Goal: Transaction & Acquisition: Purchase product/service

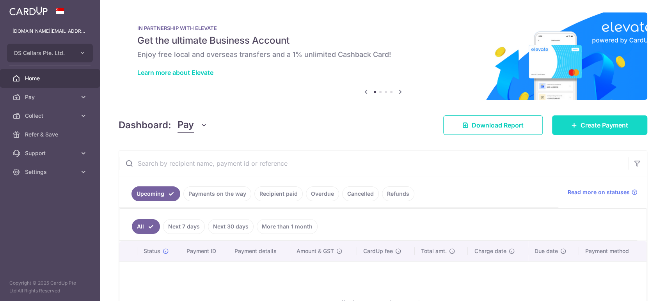
click at [575, 119] on link "Create Payment" at bounding box center [599, 124] width 95 height 19
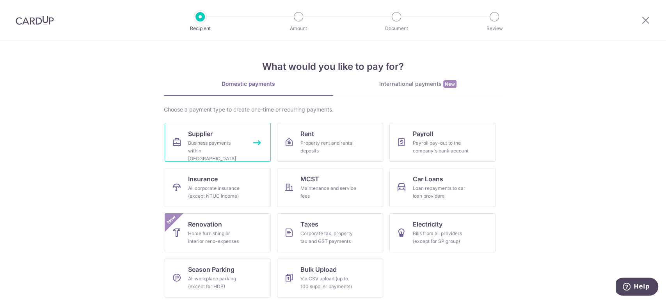
click at [205, 149] on div "Business payments within Singapore" at bounding box center [216, 150] width 56 height 23
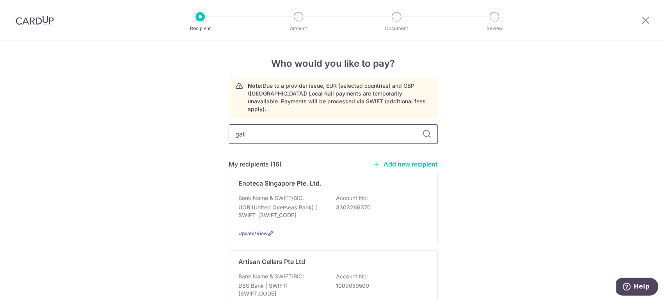
type input "galie"
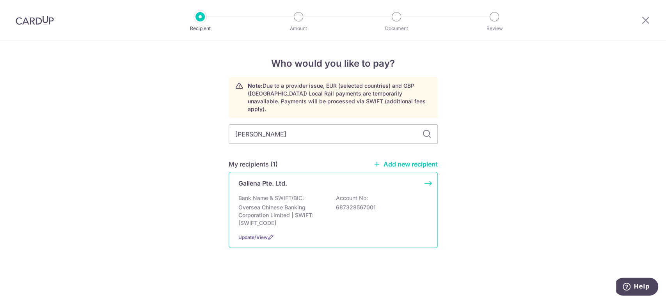
click at [342, 181] on div "Galiena Pte. Ltd. Bank Name & SWIFT/BIC: Oversea Chinese Banking Corporation Li…" at bounding box center [332, 210] width 209 height 76
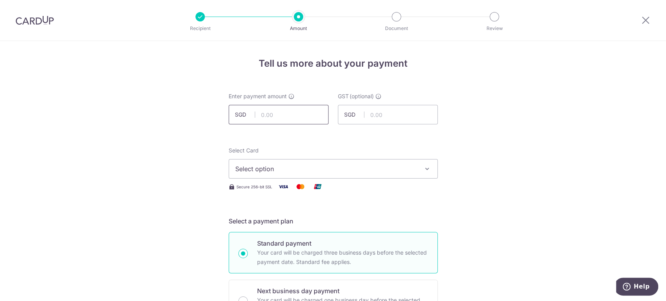
click at [319, 112] on input "text" at bounding box center [278, 114] width 100 height 19
type input "500.00"
click at [334, 165] on span "Select option" at bounding box center [326, 168] width 182 height 9
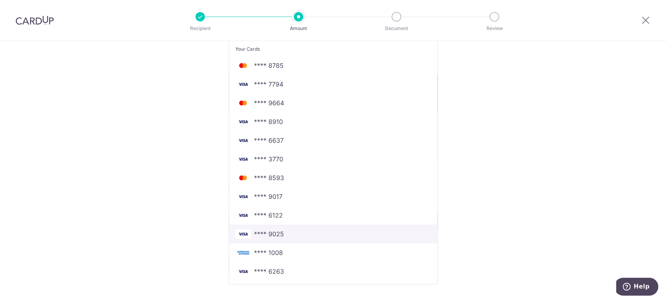
scroll to position [173, 0]
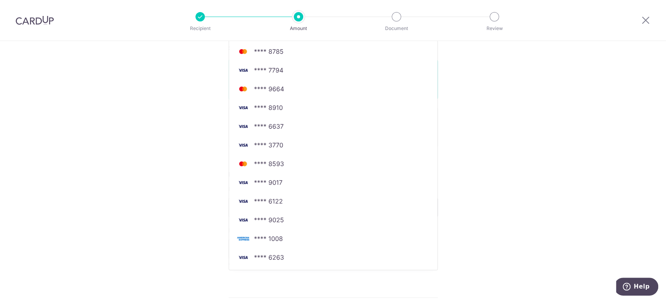
click at [159, 167] on div "Tell us more about your payment Enter payment amount SGD 500.00 500.00 GST (opt…" at bounding box center [333, 247] width 666 height 758
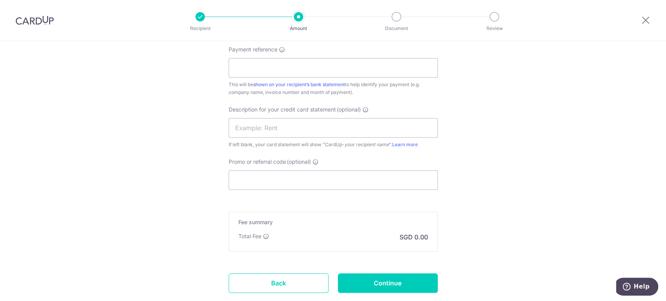
scroll to position [476, 0]
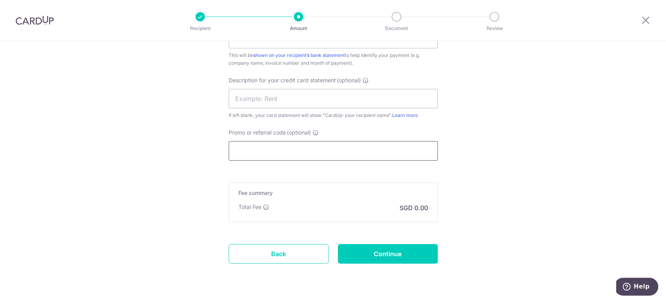
click at [371, 149] on input "Promo or referral code (optional)" at bounding box center [332, 150] width 209 height 19
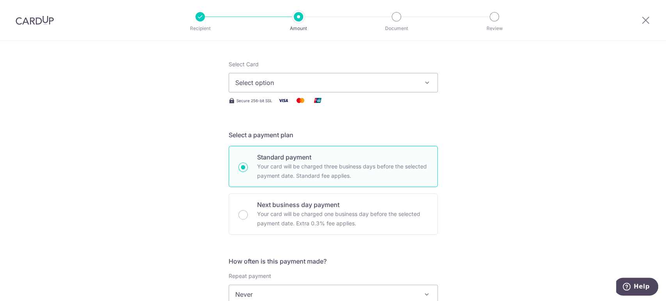
scroll to position [87, 0]
click at [353, 81] on span "Select option" at bounding box center [326, 82] width 182 height 9
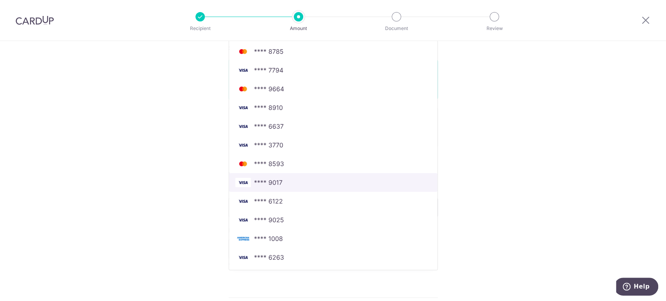
scroll to position [216, 0]
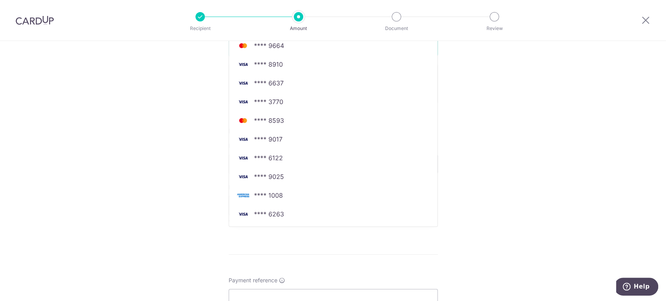
click at [309, 258] on form "Enter payment amount SGD 500.00 500.00 GST (optional) SGD Select Card Select op…" at bounding box center [332, 210] width 209 height 669
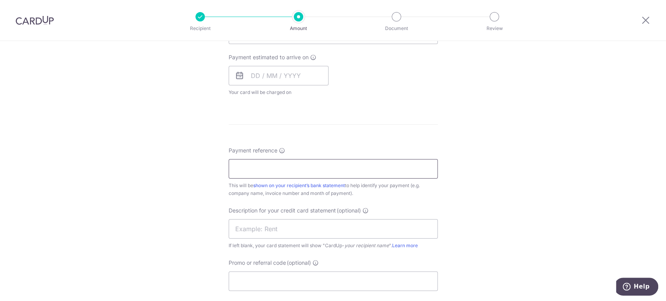
scroll to position [476, 0]
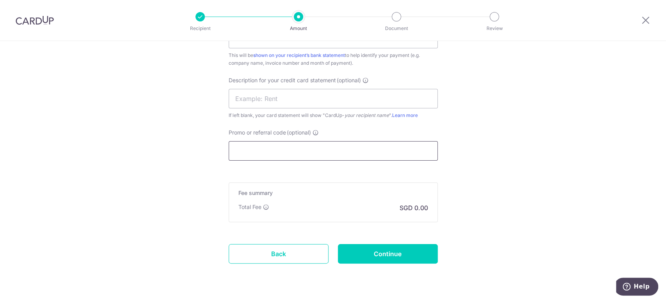
click at [319, 141] on input "Promo or referral code (optional)" at bounding box center [332, 150] width 209 height 19
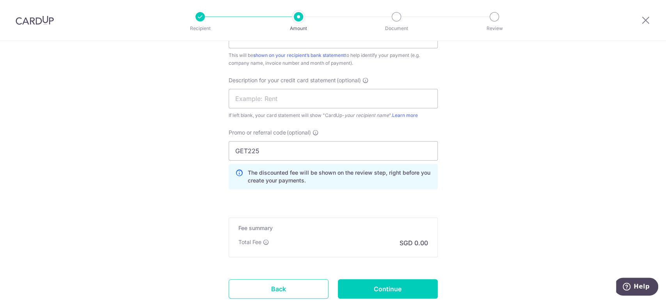
drag, startPoint x: 514, startPoint y: 131, endPoint x: 512, endPoint y: 126, distance: 6.2
drag, startPoint x: 317, startPoint y: 154, endPoint x: 215, endPoint y: 174, distance: 103.7
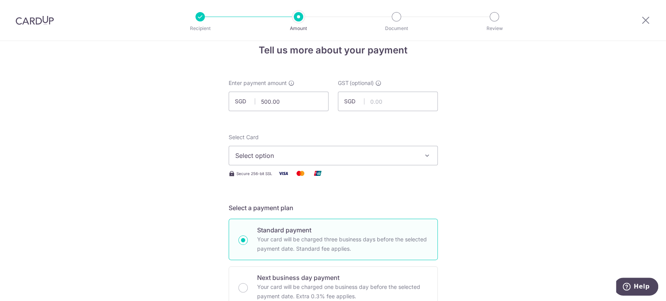
scroll to position [0, 0]
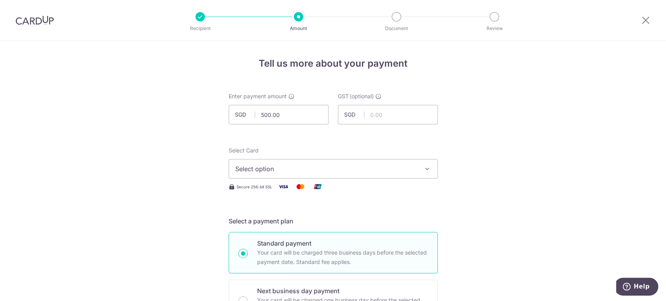
type input "BOFF185"
click at [298, 171] on span "Select option" at bounding box center [326, 168] width 182 height 9
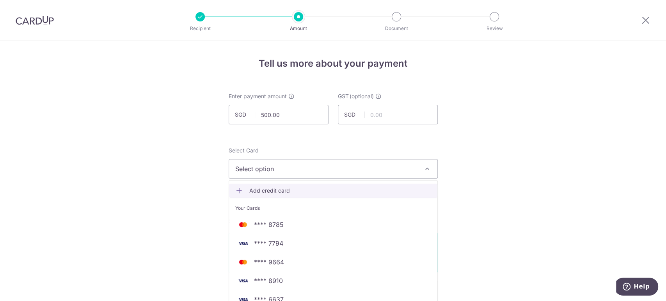
click at [303, 186] on link "Add credit card" at bounding box center [333, 191] width 208 height 14
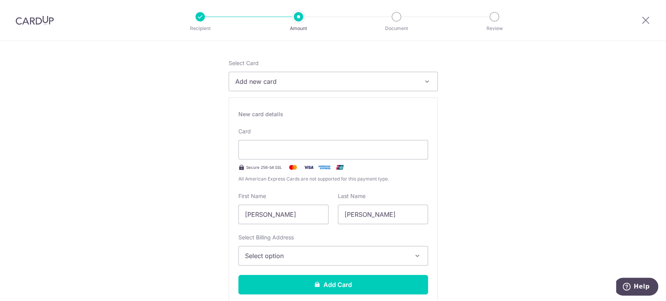
scroll to position [87, 0]
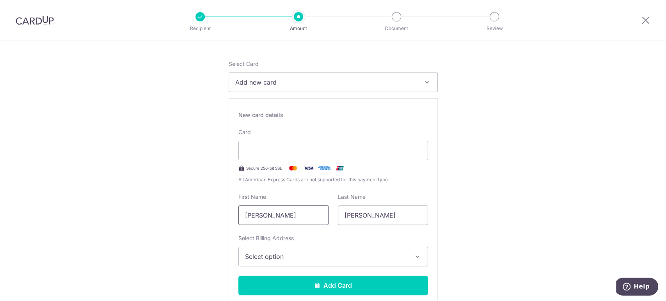
click at [255, 210] on input "Seow Choon Sin" at bounding box center [283, 214] width 90 height 19
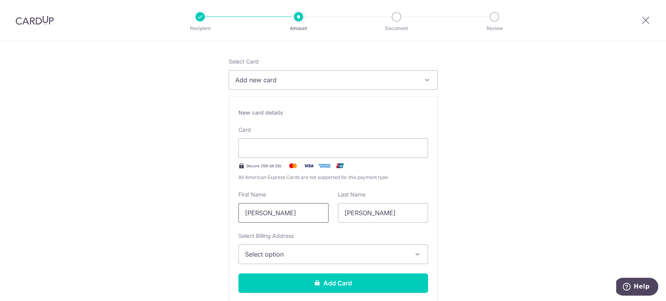
scroll to position [130, 0]
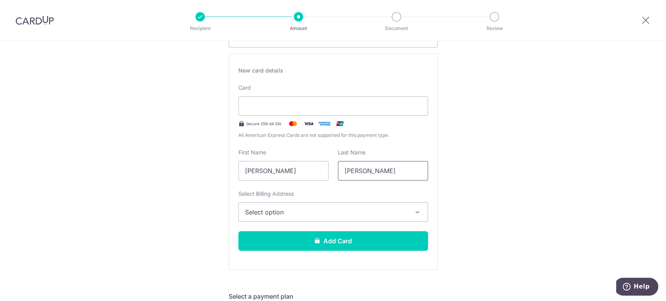
scroll to position [173, 0]
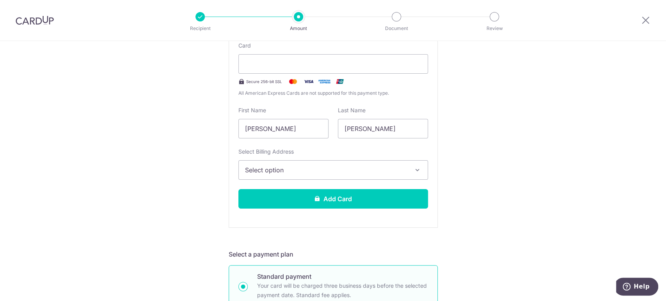
click at [374, 161] on button "Select option" at bounding box center [332, 169] width 189 height 19
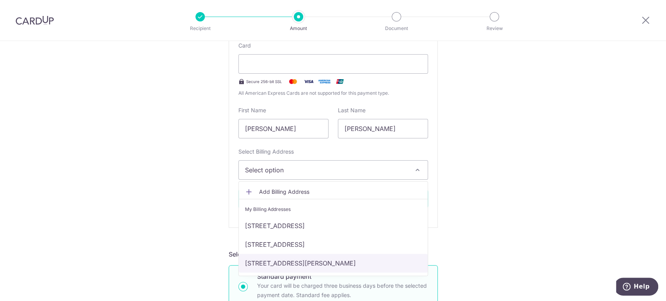
click at [276, 258] on link "[STREET_ADDRESS][PERSON_NAME]" at bounding box center [333, 263] width 189 height 19
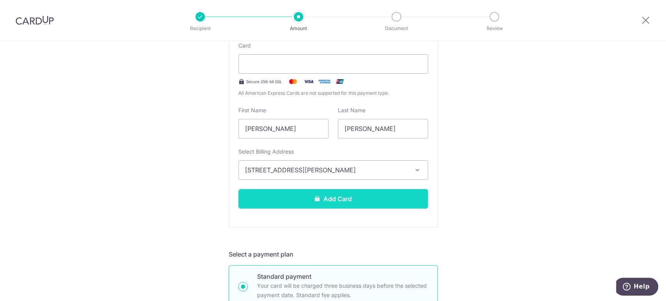
click at [342, 200] on button "Add Card" at bounding box center [332, 198] width 189 height 19
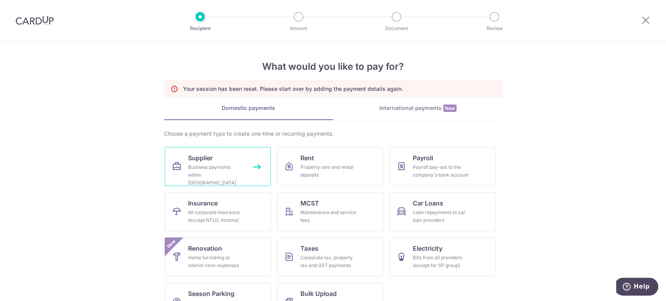
click at [244, 173] on link "Supplier Business payments within Singapore" at bounding box center [218, 166] width 106 height 39
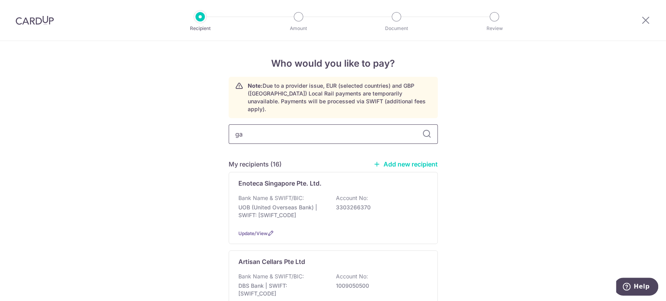
type input "gal"
type input "gali"
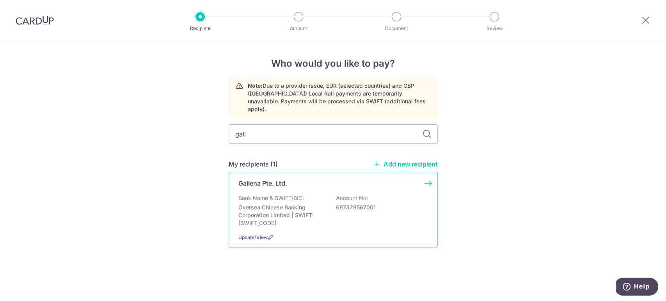
click at [255, 204] on p "Oversea Chinese Banking Corporation Limited | SWIFT: [SWIFT_CODE]" at bounding box center [281, 215] width 87 height 23
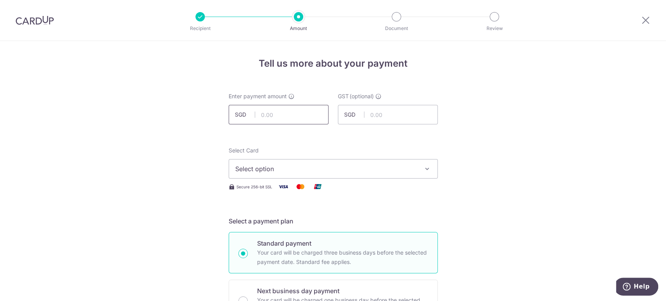
click at [303, 117] on input "text" at bounding box center [278, 114] width 100 height 19
type input "500.00"
click at [322, 179] on div "Select Card Select option Add credit card Your Cards **** 8785 **** 7794 **** 9…" at bounding box center [332, 169] width 209 height 45
click at [324, 173] on span "Select option" at bounding box center [326, 168] width 182 height 9
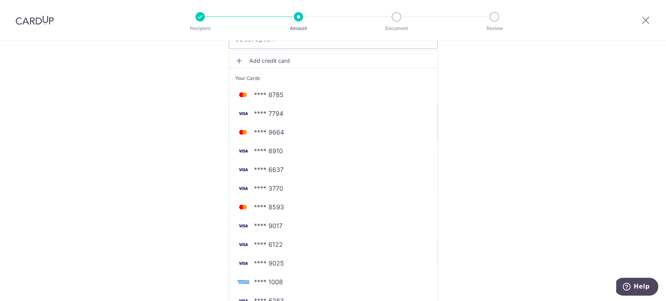
scroll to position [173, 0]
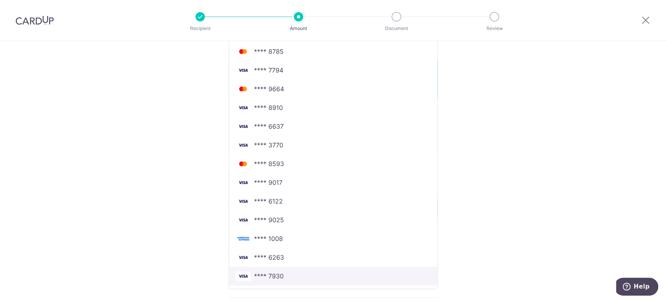
click at [289, 271] on span "**** 7930" at bounding box center [333, 275] width 196 height 9
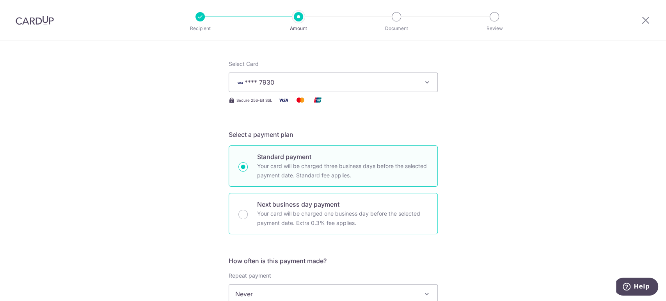
scroll to position [216, 0]
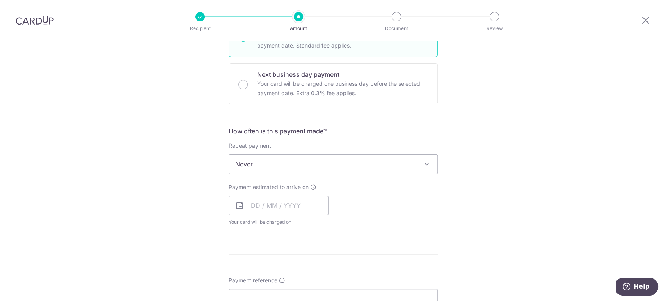
click at [285, 168] on span "Never" at bounding box center [333, 164] width 208 height 19
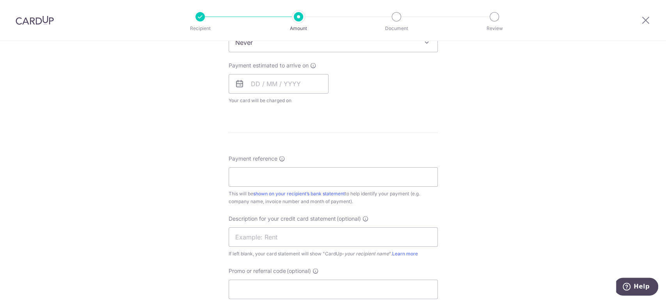
scroll to position [346, 0]
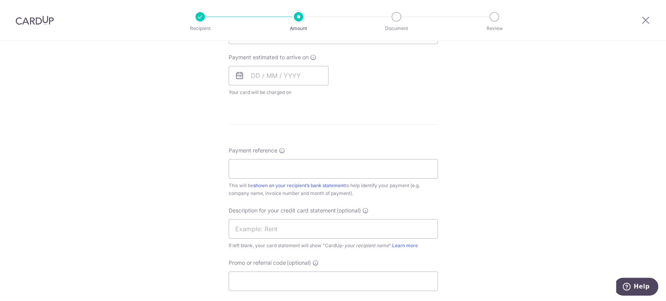
click at [303, 143] on form "Enter payment amount SGD 500.00 500.00 GST (optional) SGD Select Card **** 7930…" at bounding box center [332, 80] width 209 height 669
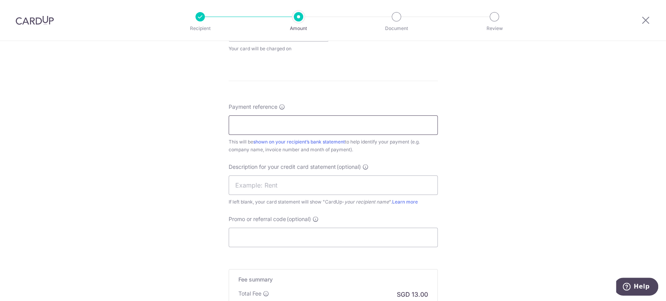
click at [311, 129] on input "Payment reference" at bounding box center [332, 124] width 209 height 19
click at [328, 103] on div "Payment reference This will be shown on your recipient’s bank statement to help…" at bounding box center [332, 128] width 209 height 51
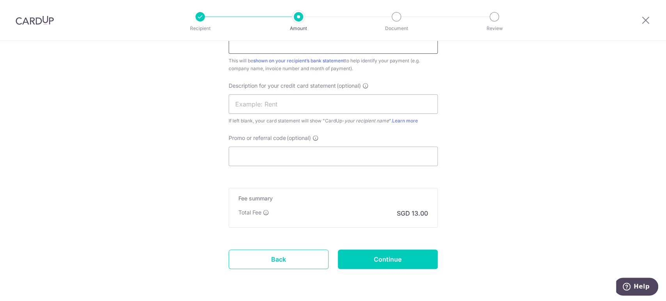
scroll to position [476, 0]
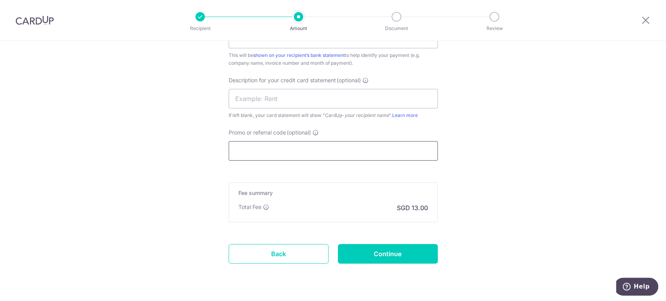
click at [318, 141] on input "Promo or referral code (optional)" at bounding box center [332, 150] width 209 height 19
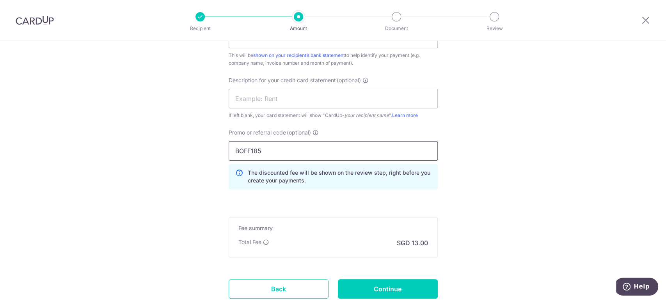
type input "BOFF185"
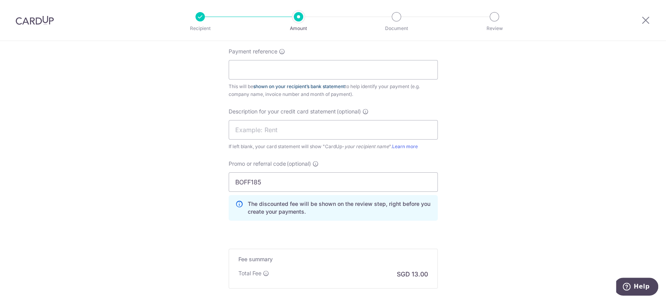
scroll to position [402, 0]
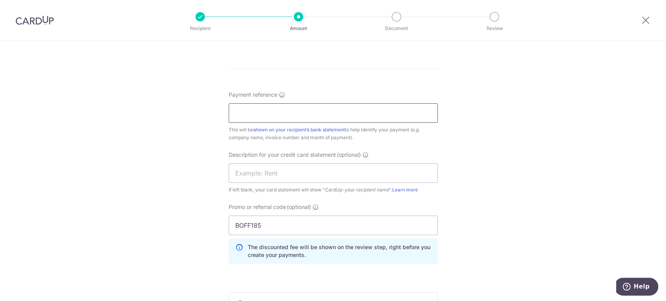
click at [324, 115] on input "Payment reference" at bounding box center [332, 112] width 209 height 19
click at [187, 156] on div "Tell us more about your payment Enter payment amount SGD 500.00 500.00 GST (opt…" at bounding box center [333, 35] width 666 height 793
click at [239, 114] on input "Payment reference" at bounding box center [332, 112] width 209 height 19
paste input "INV-24116"
type input "Galiena payment INV-24116"
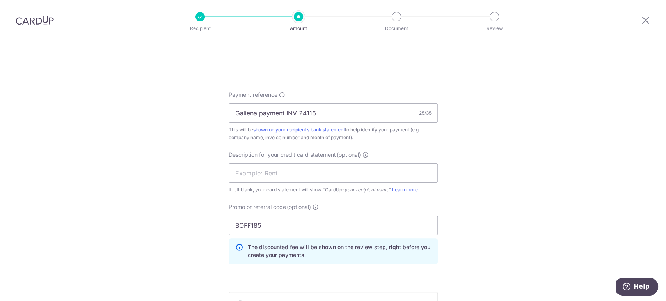
click at [443, 136] on div "Tell us more about your payment Enter payment amount SGD 500.00 500.00 GST (opt…" at bounding box center [333, 35] width 666 height 793
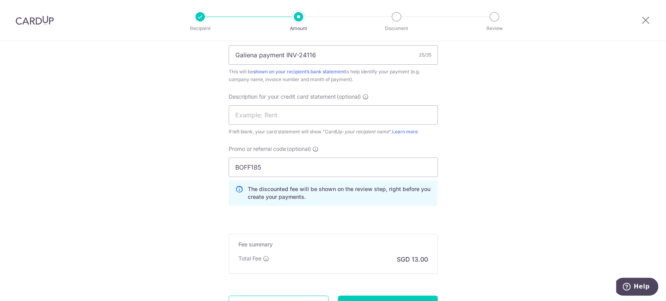
scroll to position [489, 0]
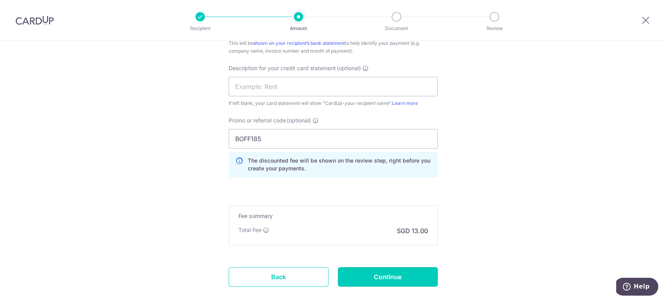
click at [373, 269] on input "Continue" at bounding box center [388, 276] width 100 height 19
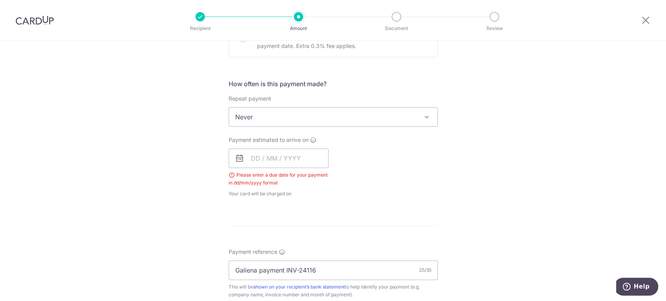
scroll to position [220, 0]
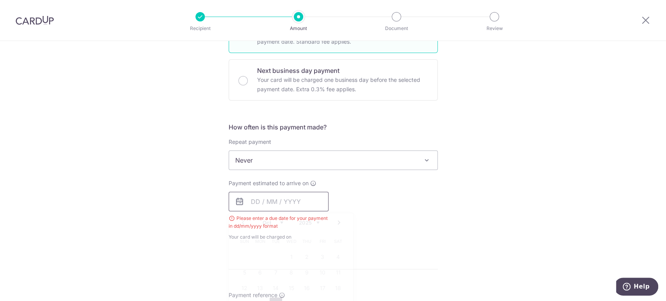
click at [279, 201] on input "text" at bounding box center [278, 201] width 100 height 19
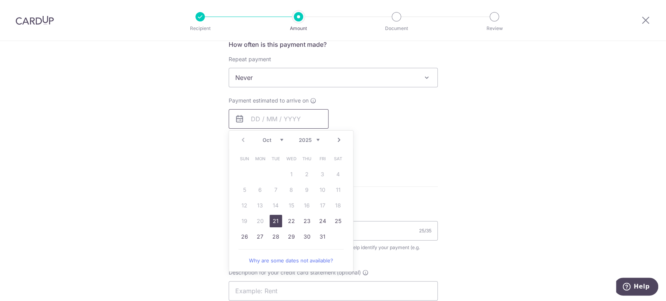
scroll to position [307, 0]
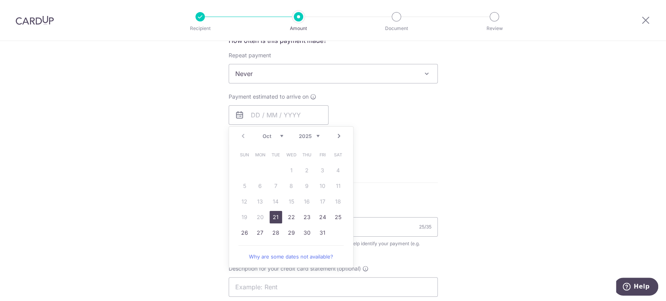
click at [276, 217] on link "21" at bounding box center [275, 217] width 12 height 12
type input "21/10/2025"
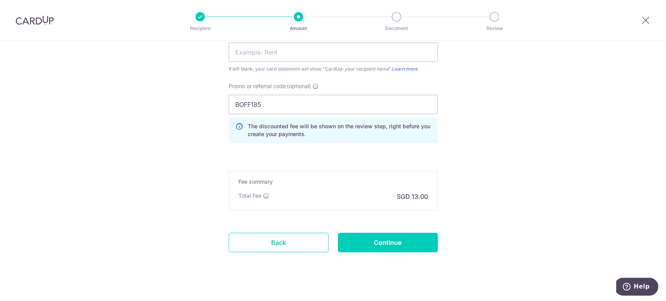
scroll to position [564, 0]
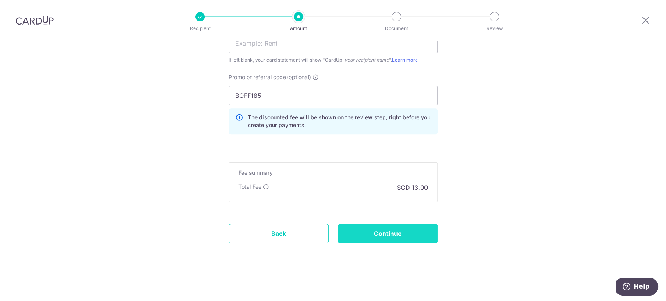
click at [348, 224] on input "Continue" at bounding box center [388, 233] width 100 height 19
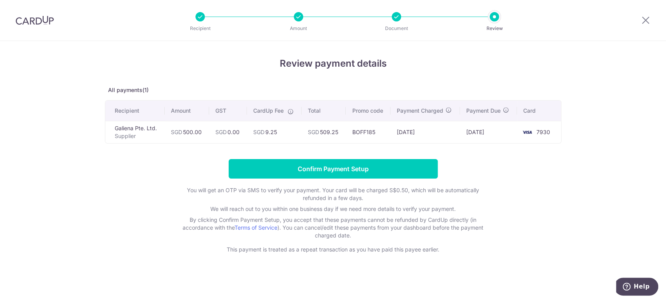
drag, startPoint x: 113, startPoint y: 126, endPoint x: 549, endPoint y: 124, distance: 435.9
click at [549, 124] on tr "Galiena Pte. Ltd. Supplier SGD 500.00 SGD 0.00 SGD 9.25 SGD 509.25 BOFF185 15/1…" at bounding box center [332, 132] width 455 height 22
click at [553, 122] on td "7930" at bounding box center [539, 132] width 44 height 22
click at [556, 120] on th "Card" at bounding box center [539, 111] width 44 height 20
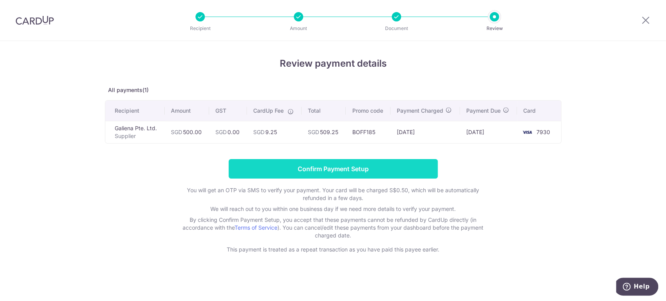
click at [390, 174] on input "Confirm Payment Setup" at bounding box center [332, 168] width 209 height 19
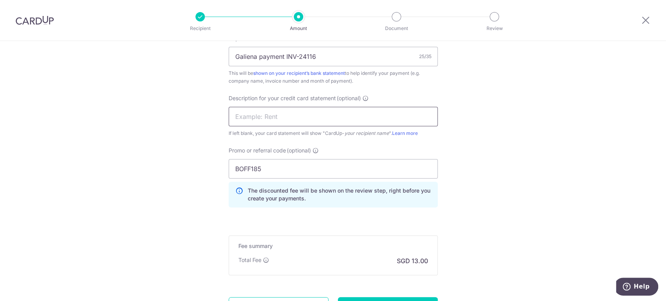
scroll to position [596, 0]
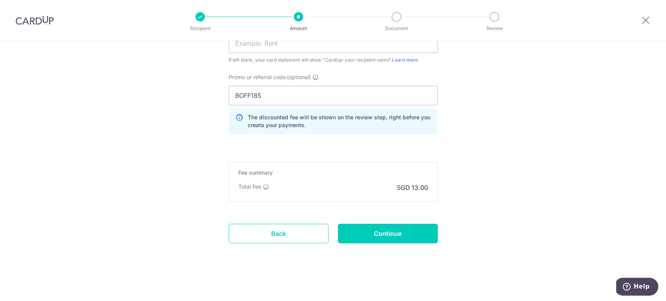
click at [428, 233] on input "Continue" at bounding box center [388, 233] width 100 height 19
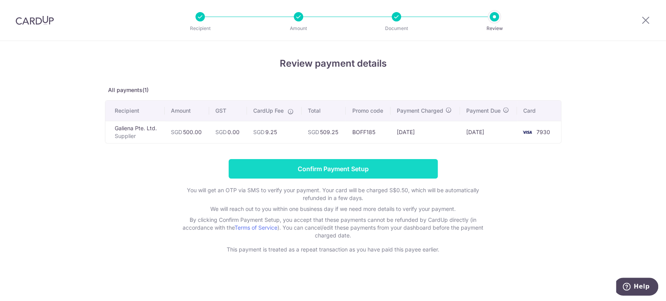
click at [409, 170] on input "Confirm Payment Setup" at bounding box center [332, 168] width 209 height 19
click at [282, 172] on input "Confirm Payment Setup" at bounding box center [332, 168] width 209 height 19
